Goal: Information Seeking & Learning: Check status

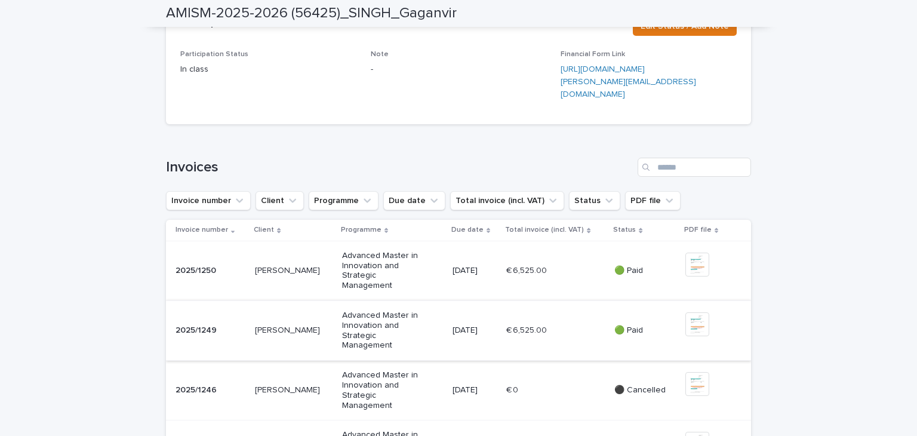
scroll to position [418, 0]
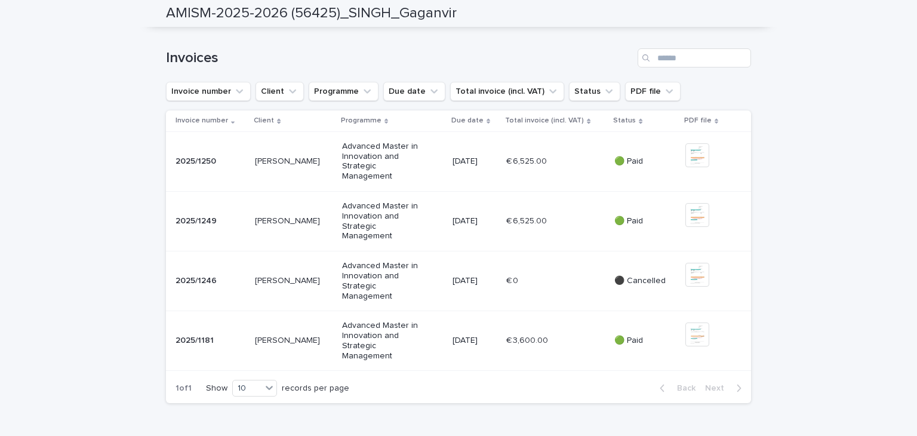
click at [633, 166] on p "🟢 Paid" at bounding box center [644, 161] width 61 height 10
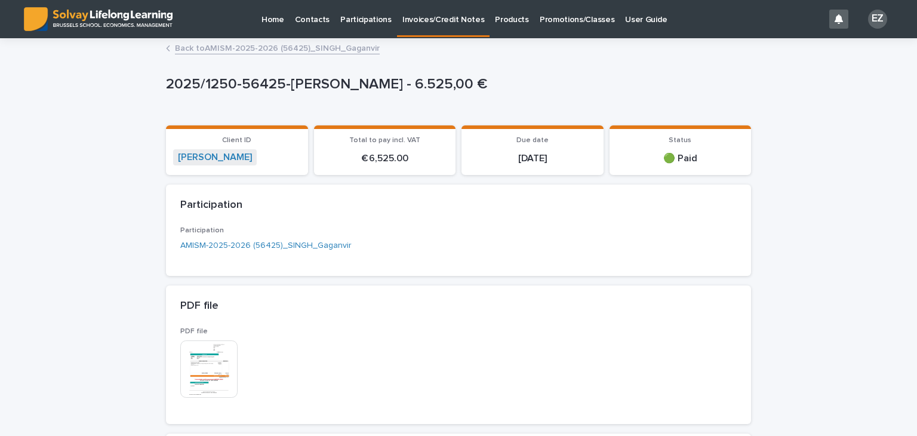
click at [242, 45] on link "Back to AMISM-2025-2026 (56425)_SINGH_Gaganvir" at bounding box center [277, 48] width 205 height 14
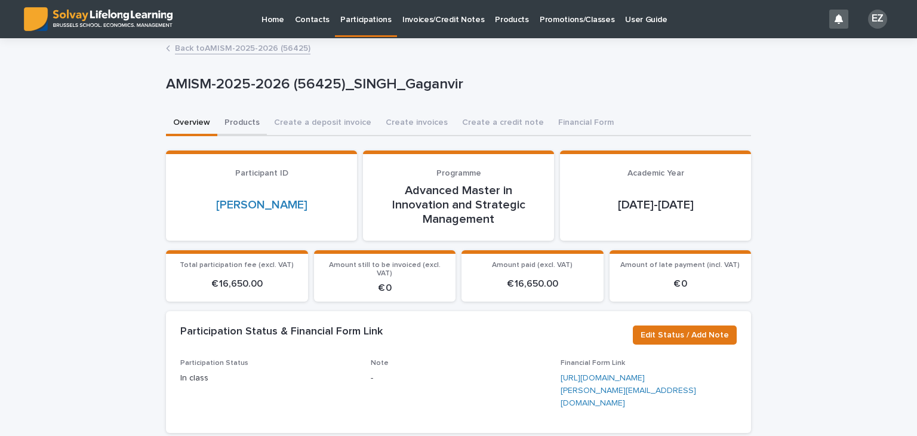
click at [236, 125] on button "Products" at bounding box center [242, 123] width 50 height 25
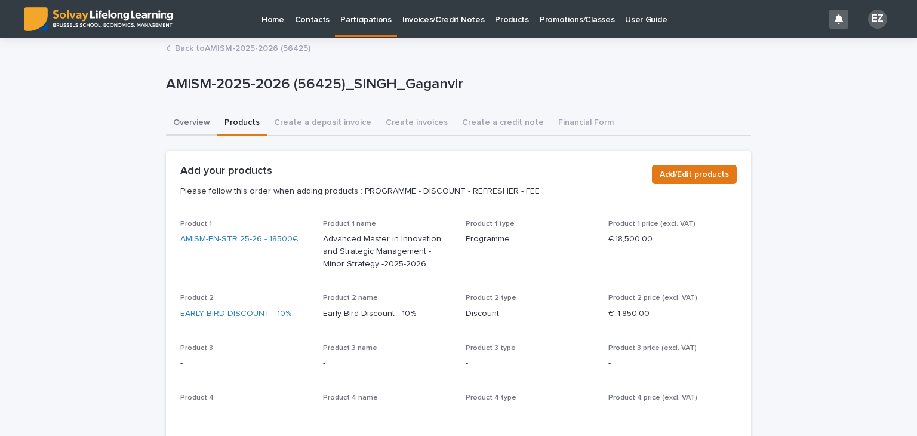
click at [189, 125] on button "Overview" at bounding box center [191, 123] width 51 height 25
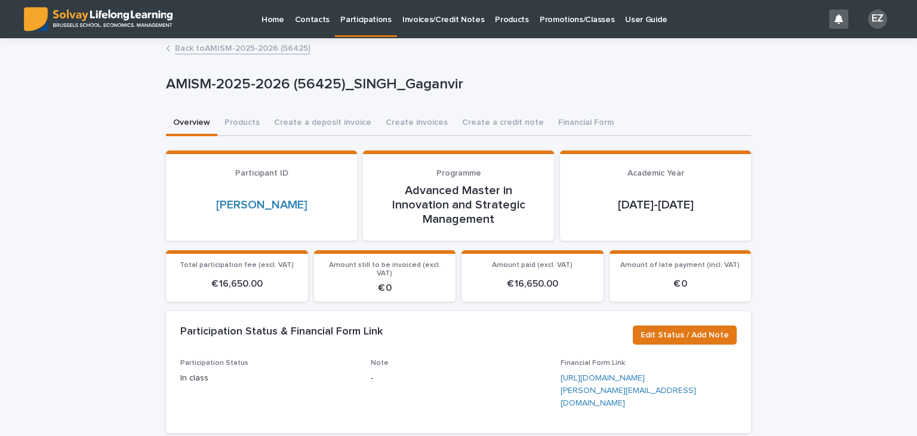
click at [269, 48] on link "Back to AMISM-2025-2026 (56425)" at bounding box center [242, 48] width 135 height 14
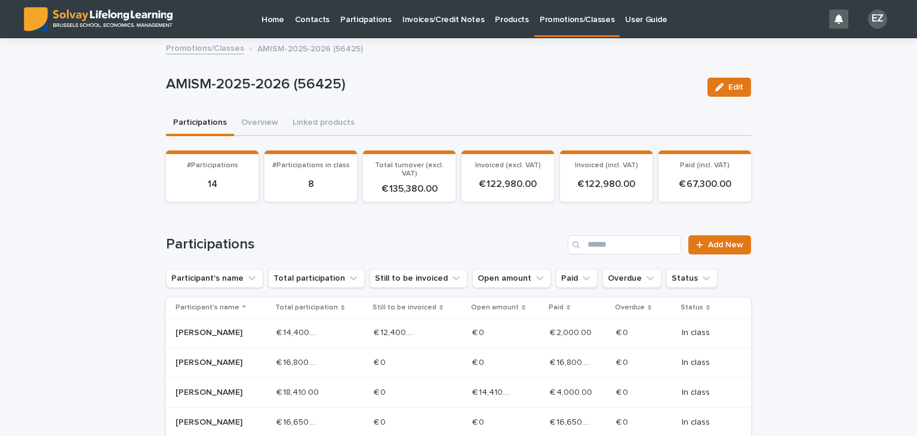
click at [206, 38] on div "Promotions/Classes AMISM-2025-2026 (56425)" at bounding box center [458, 38] width 917 height 1
click at [206, 48] on link "Promotions/Classes" at bounding box center [205, 48] width 78 height 14
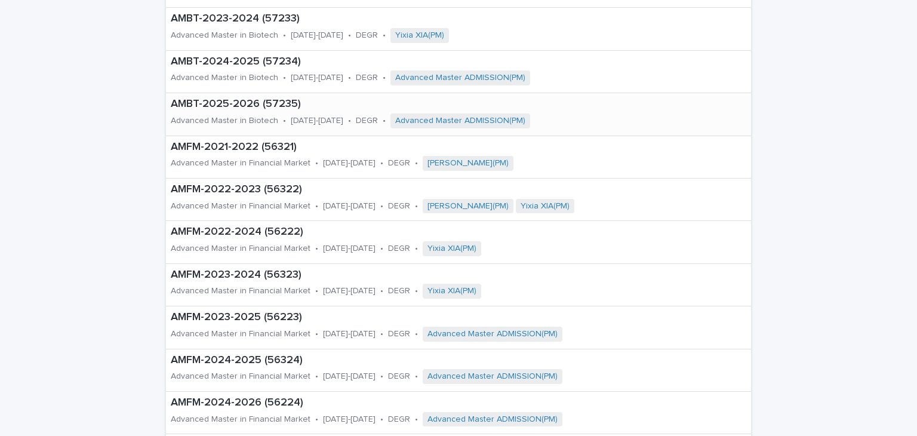
scroll to position [239, 0]
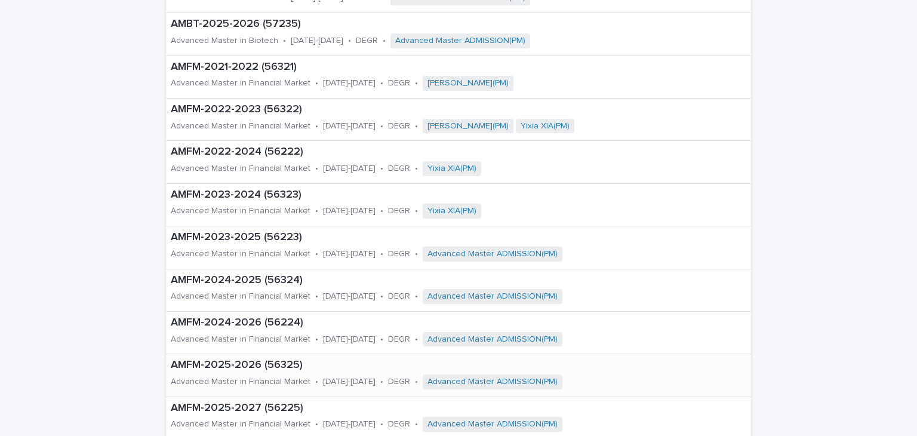
click at [238, 367] on p "AMFM-2025-2026 (56325)" at bounding box center [434, 365] width 526 height 13
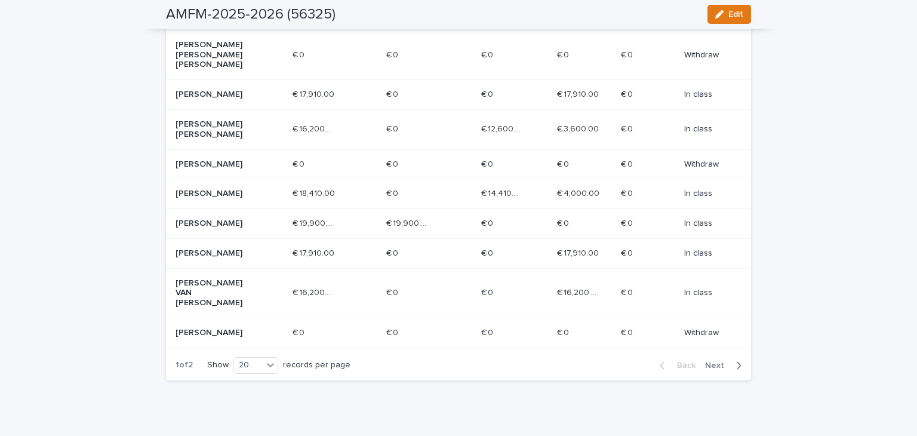
scroll to position [639, 0]
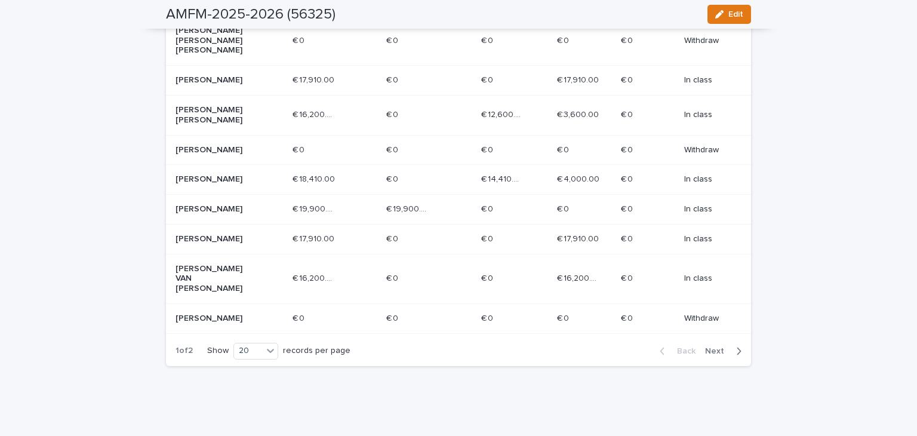
click at [710, 347] on span "Next" at bounding box center [718, 351] width 26 height 8
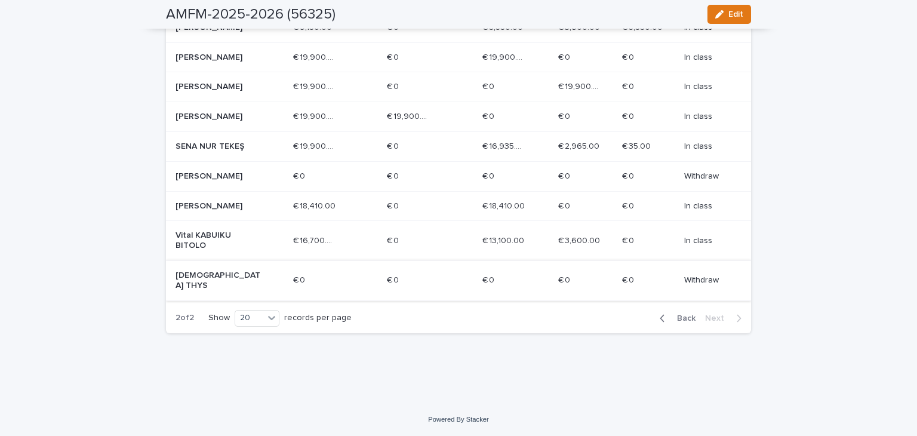
scroll to position [353, 0]
click at [207, 211] on p "[PERSON_NAME]" at bounding box center [217, 206] width 85 height 10
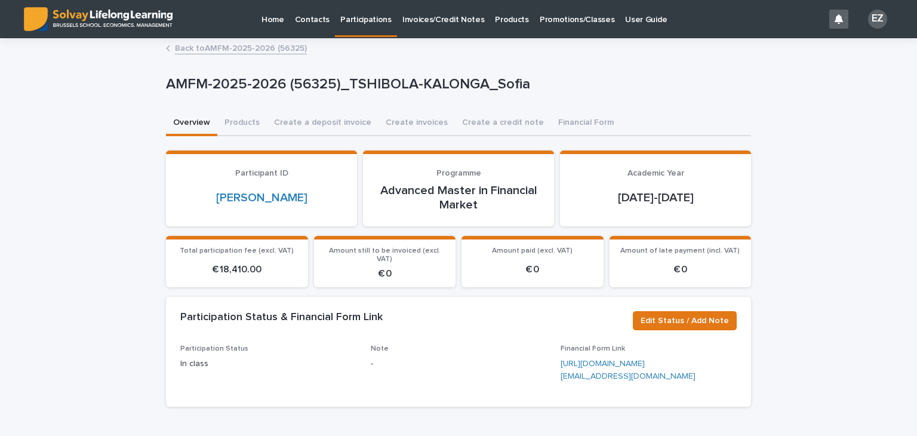
click at [189, 41] on link "Back to AMFM-2025-2026 (56325)" at bounding box center [241, 48] width 132 height 14
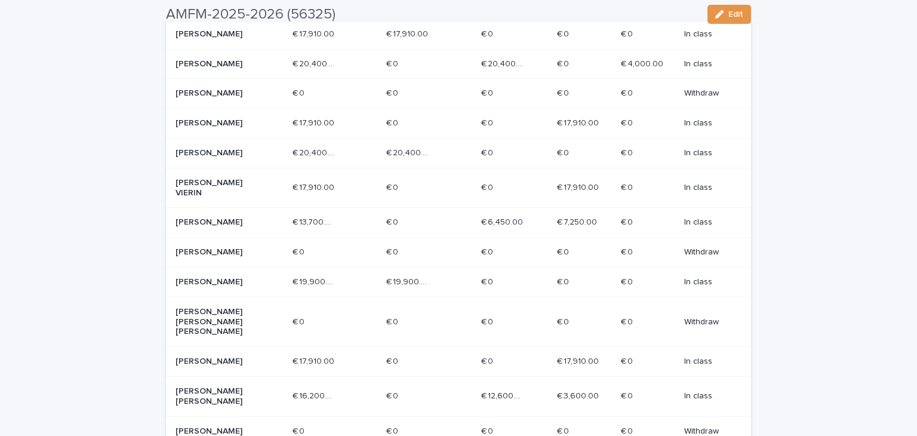
scroll to position [639, 0]
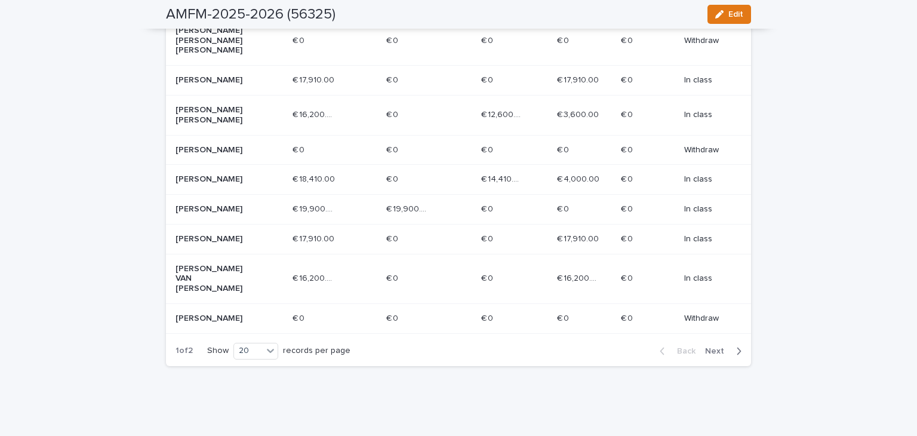
click at [716, 347] on span "Next" at bounding box center [718, 351] width 26 height 8
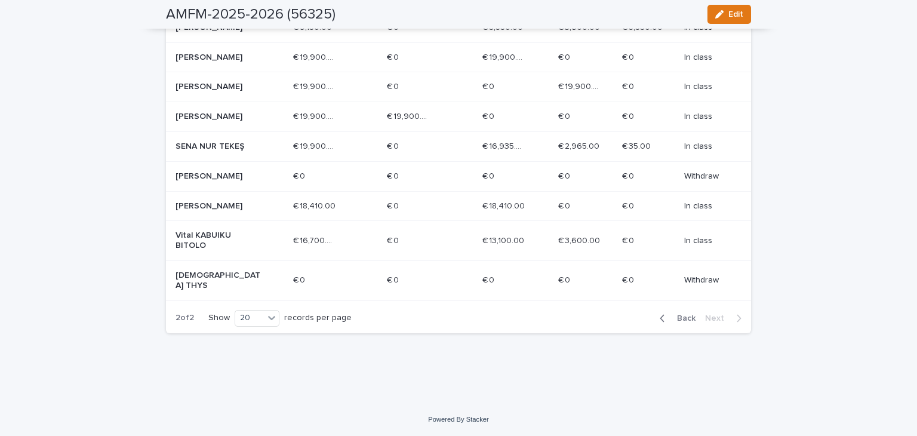
scroll to position [353, 0]
click at [214, 68] on td "[PERSON_NAME]" at bounding box center [227, 57] width 122 height 30
